Goal: Transaction & Acquisition: Download file/media

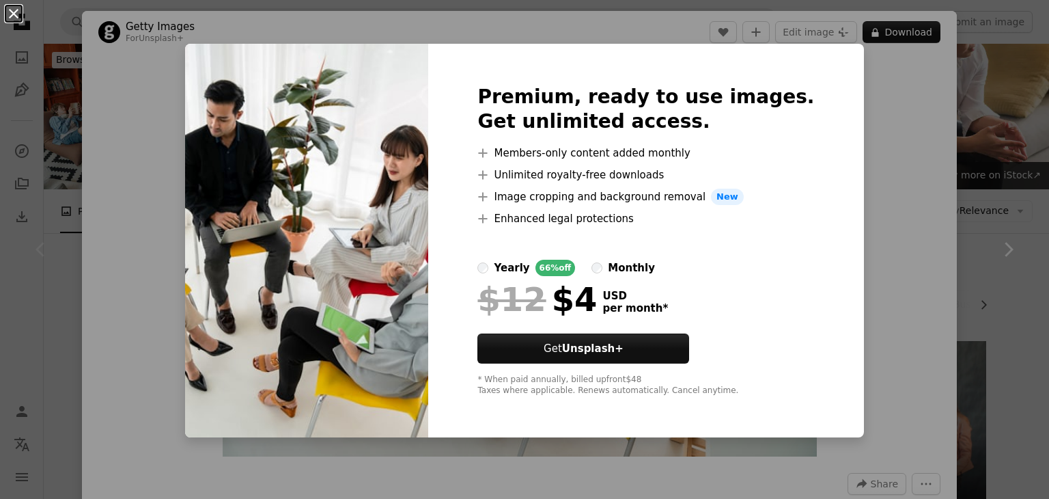
click at [17, 22] on button "An X shape" at bounding box center [13, 13] width 16 height 16
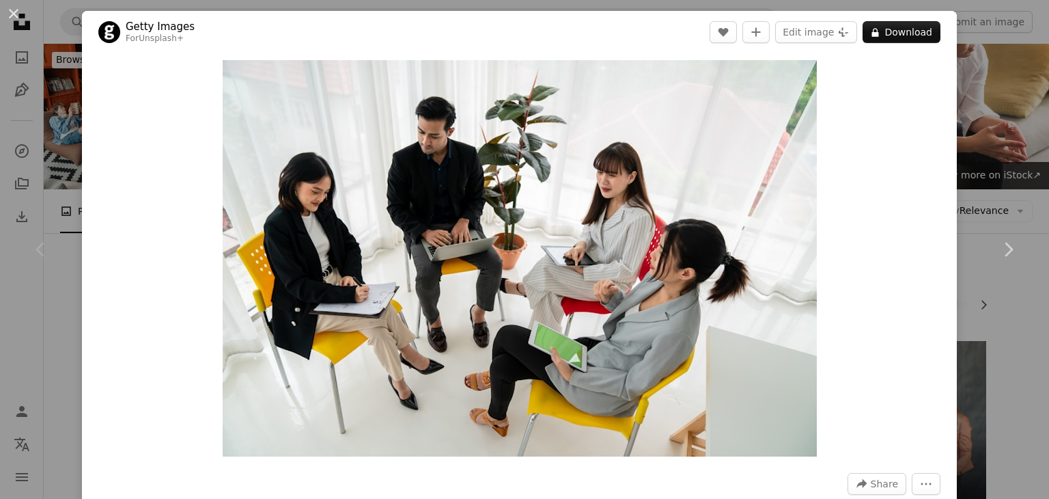
click at [55, 118] on div "An X shape Chevron left Chevron right Getty Images For Unsplash+ A heart A plus…" at bounding box center [524, 249] width 1049 height 499
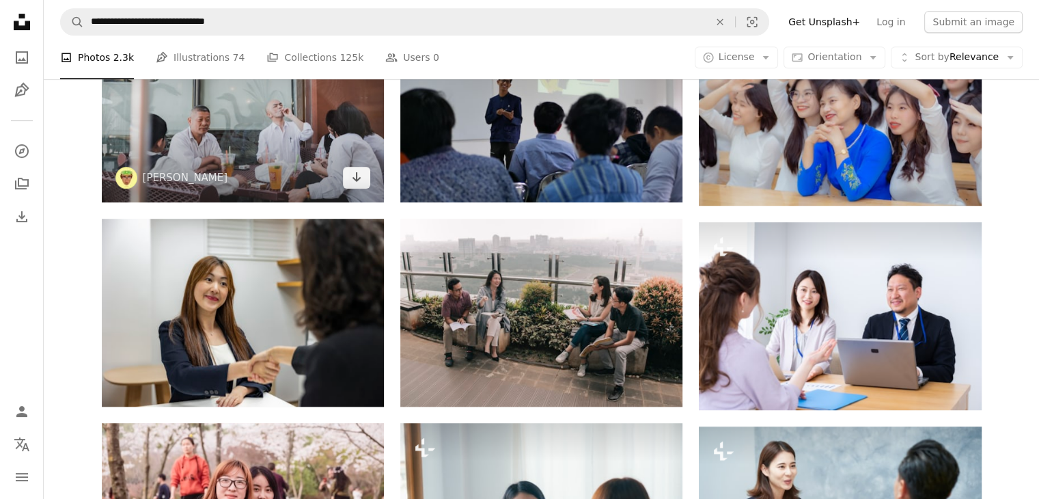
scroll to position [704, 0]
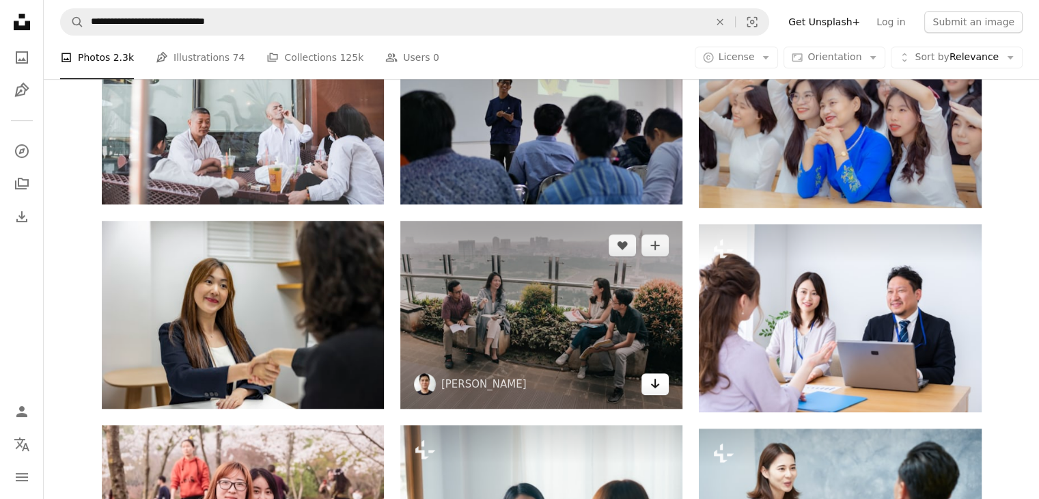
click at [658, 375] on icon "Arrow pointing down" at bounding box center [655, 383] width 11 height 16
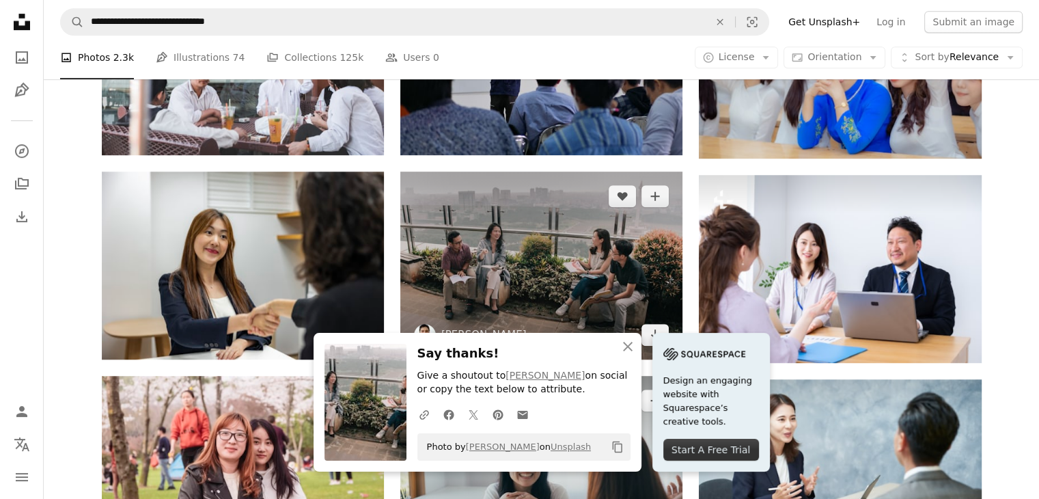
scroll to position [758, 0]
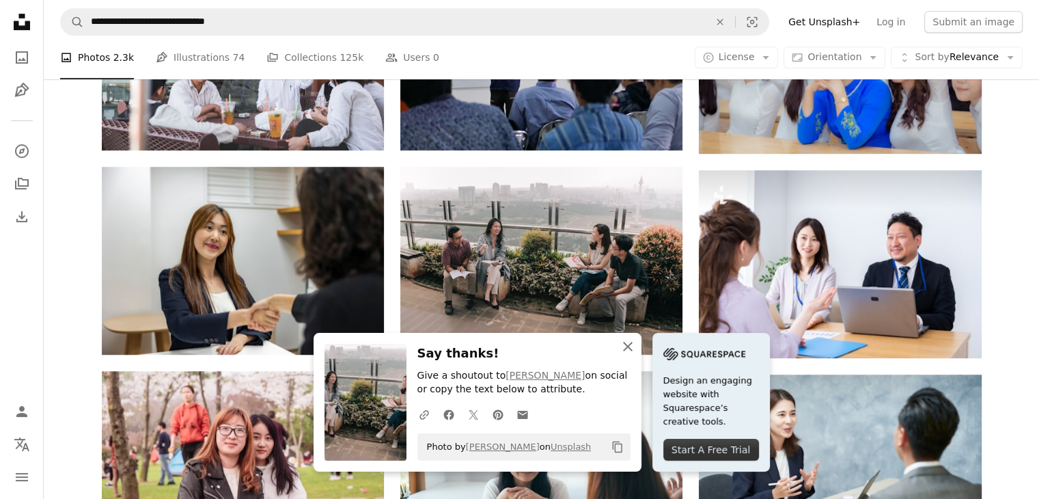
click at [633, 343] on icon "button" at bounding box center [628, 347] width 10 height 10
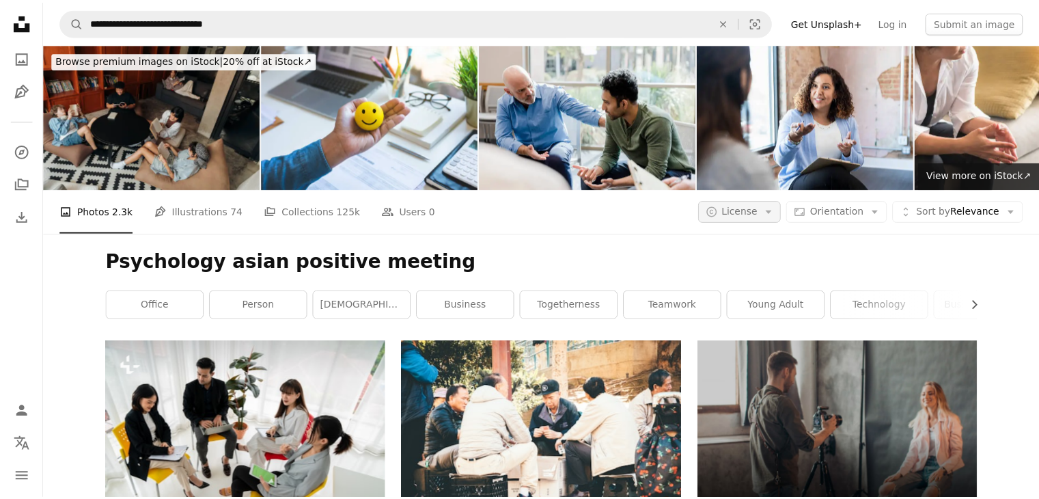
scroll to position [961, 0]
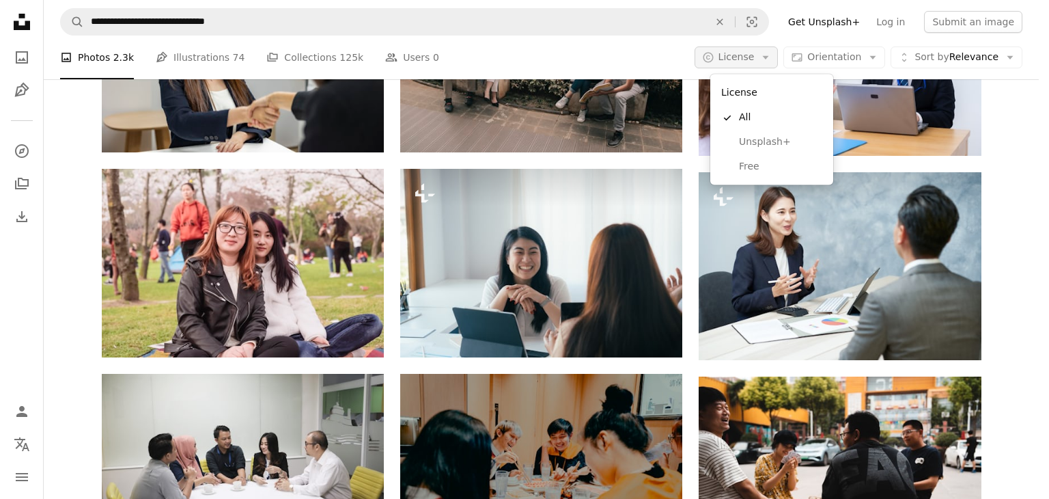
click at [772, 61] on icon "Arrow down" at bounding box center [766, 57] width 12 height 12
click at [745, 176] on link "Free" at bounding box center [772, 166] width 112 height 25
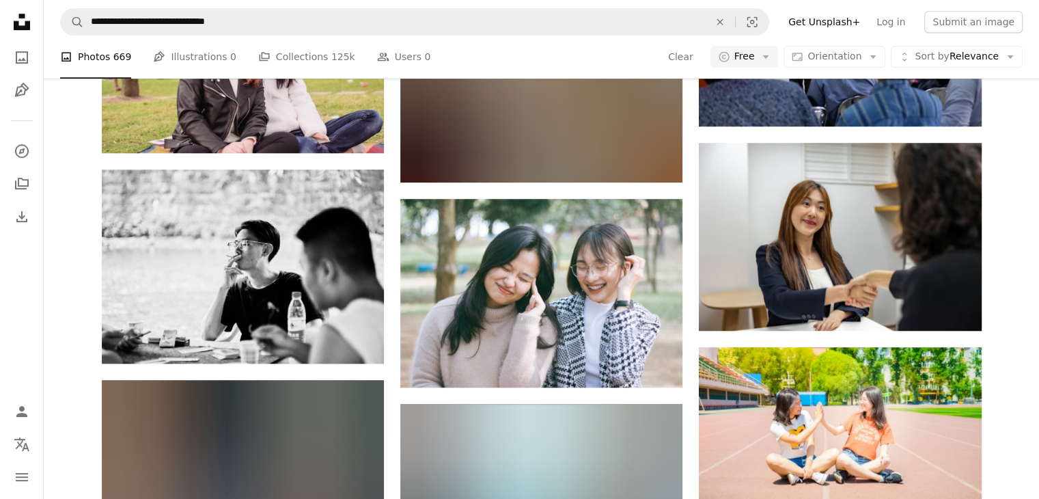
scroll to position [905, 0]
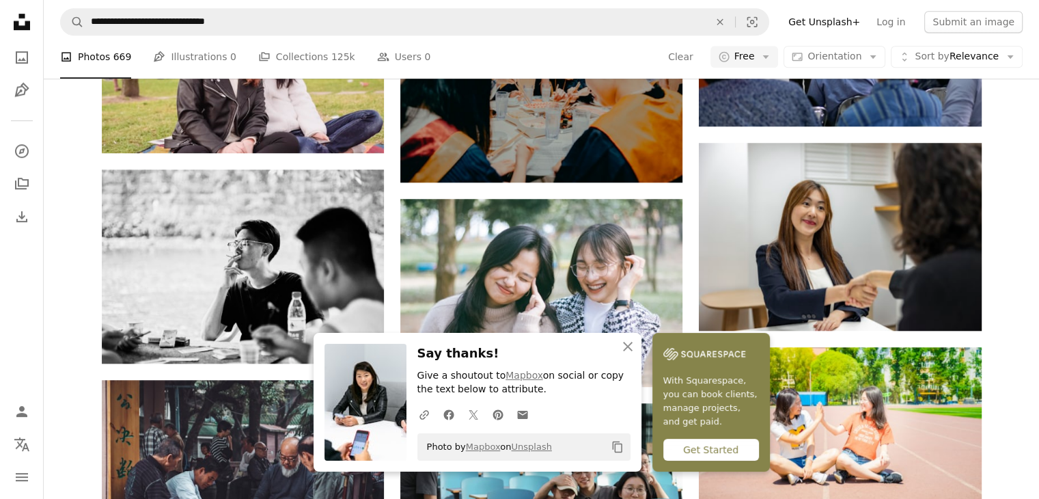
scroll to position [1416, 0]
click at [636, 347] on icon "An X shape" at bounding box center [628, 346] width 16 height 16
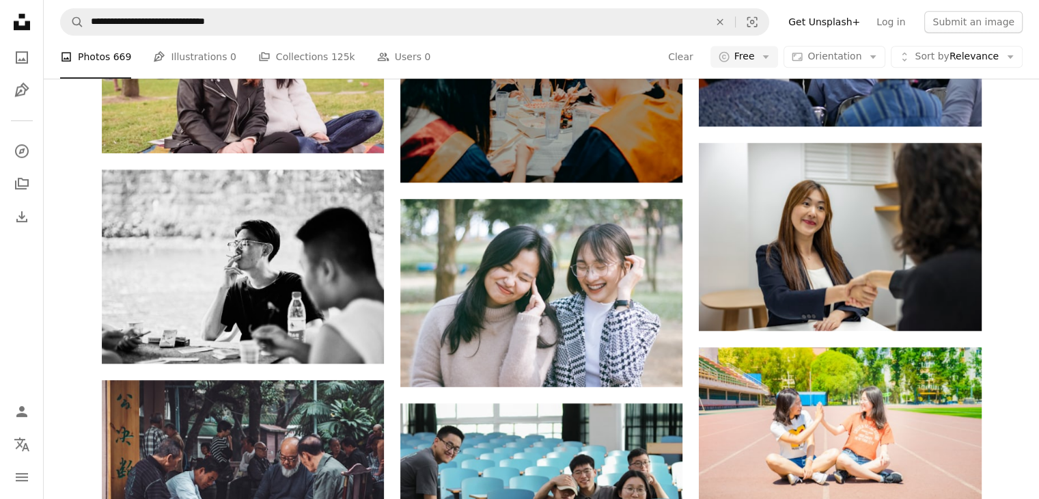
scroll to position [1807, 0]
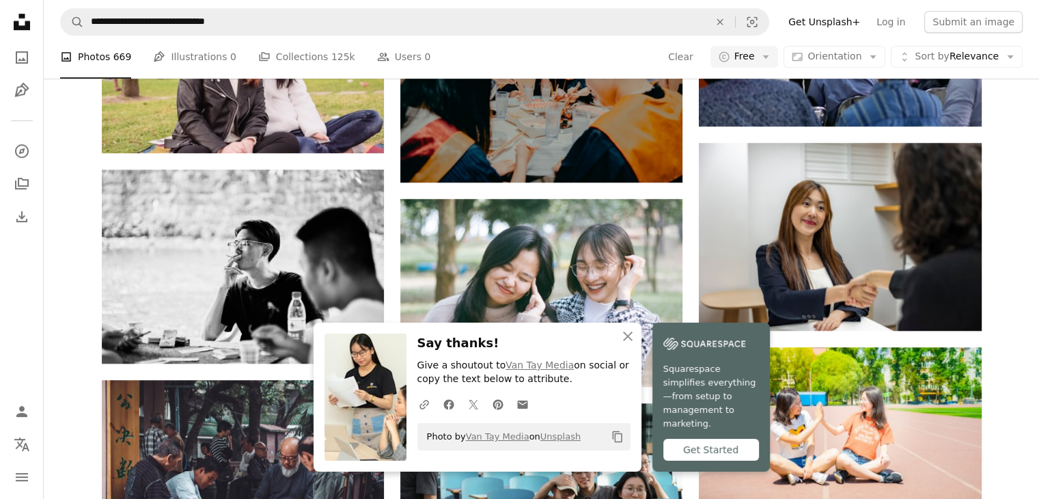
scroll to position [2064, 0]
click at [636, 340] on icon "An X shape" at bounding box center [628, 336] width 16 height 16
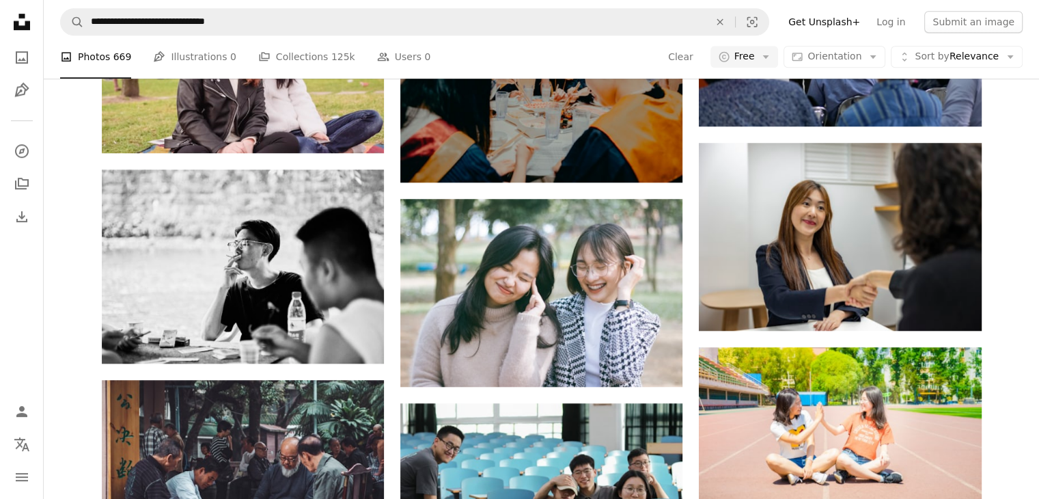
scroll to position [2148, 0]
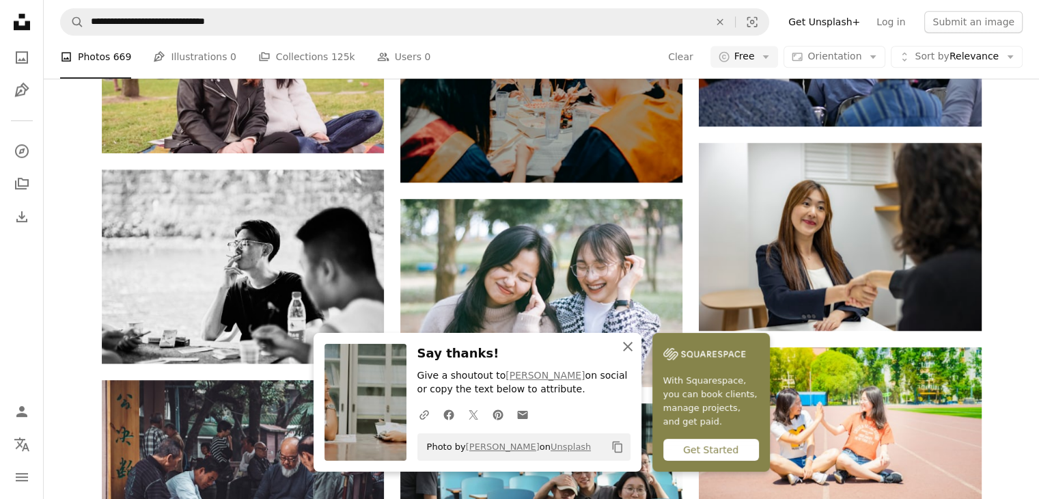
click at [642, 343] on button "An X shape Close" at bounding box center [627, 346] width 27 height 27
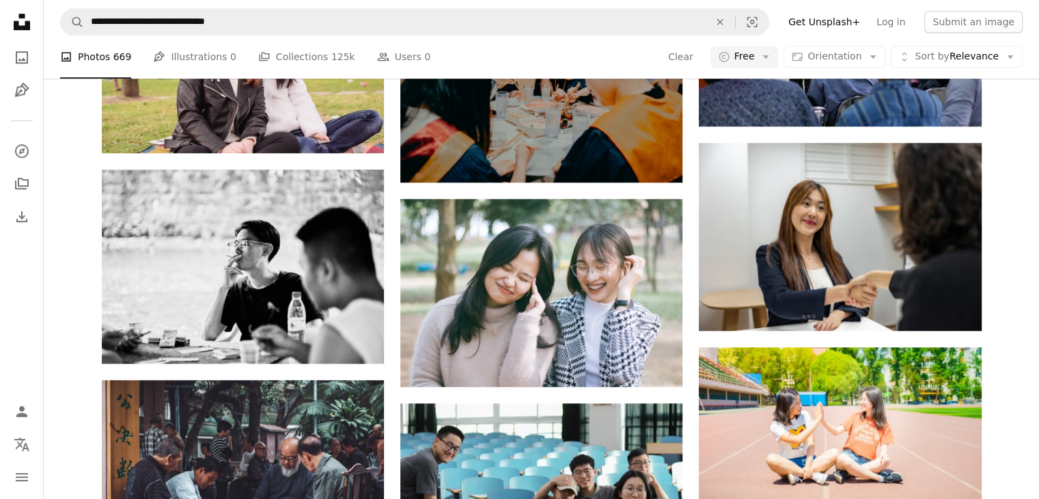
scroll to position [3678, 0]
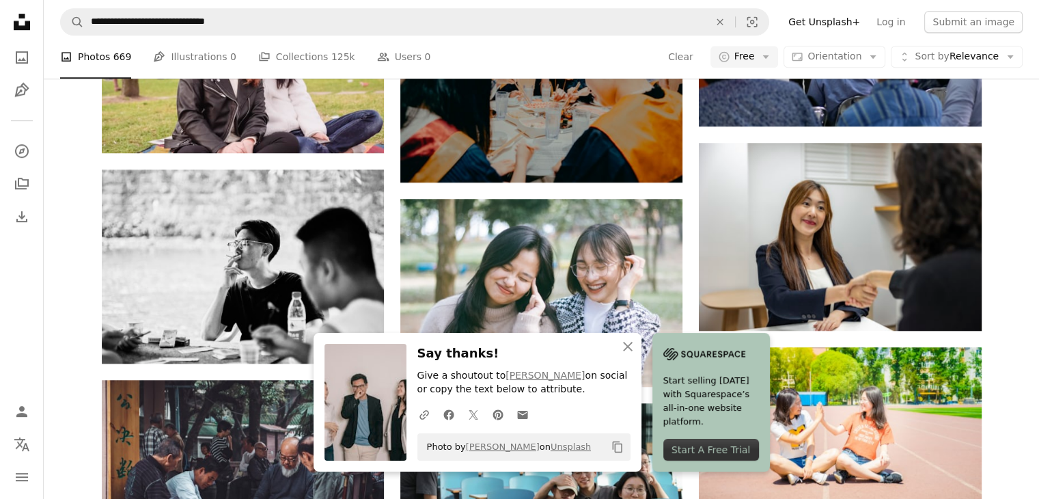
scroll to position [3971, 0]
click at [636, 348] on icon "An X shape" at bounding box center [628, 346] width 16 height 16
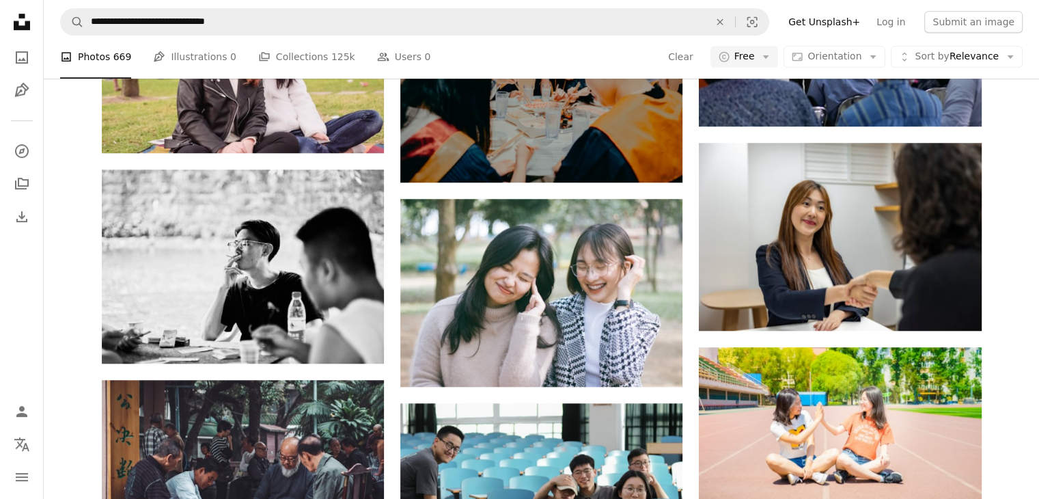
scroll to position [7951, 0]
